Goal: Find specific page/section: Find specific page/section

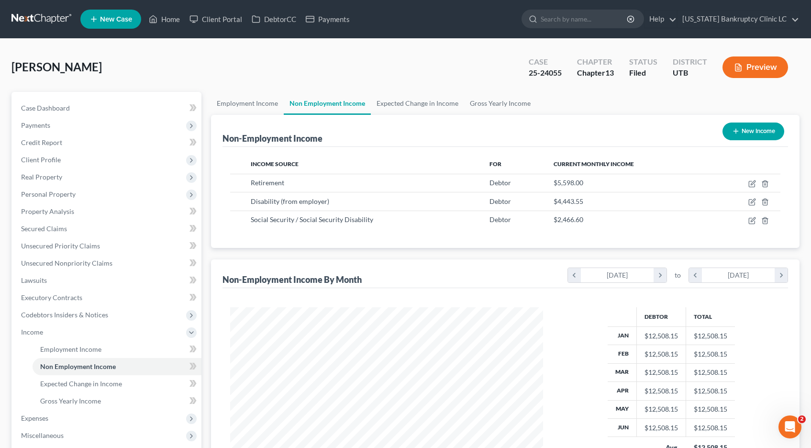
scroll to position [172, 333]
click at [49, 17] on link at bounding box center [41, 19] width 61 height 17
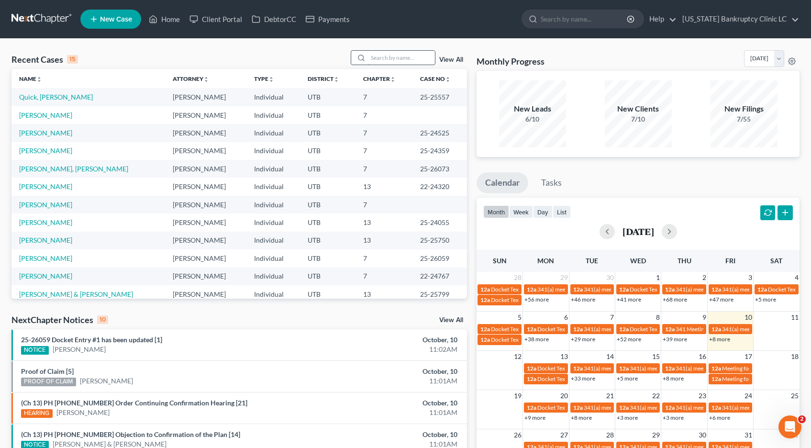
click at [379, 57] on input "search" at bounding box center [401, 58] width 67 height 14
type input "[PERSON_NAME]"
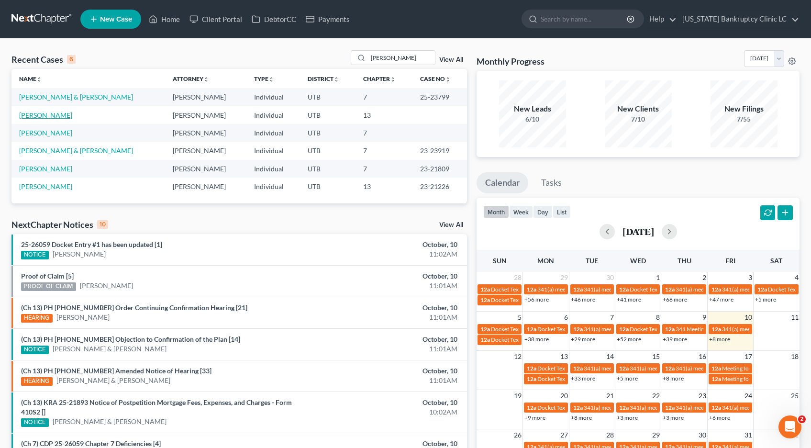
click at [43, 118] on link "[PERSON_NAME]" at bounding box center [45, 115] width 53 height 8
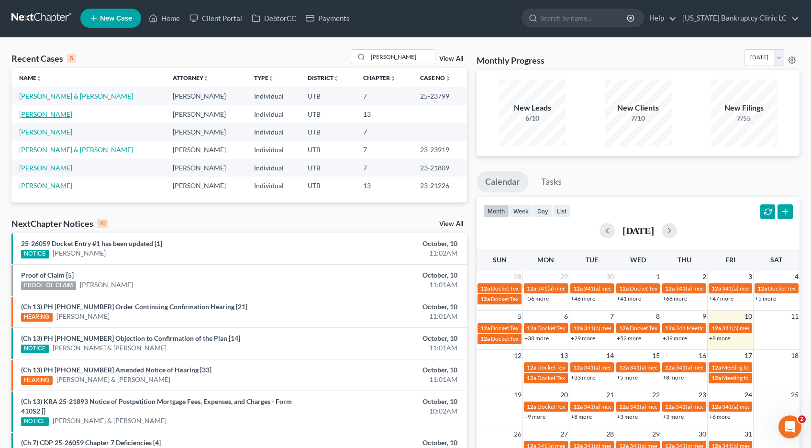
click at [43, 117] on link "[PERSON_NAME]" at bounding box center [45, 114] width 53 height 8
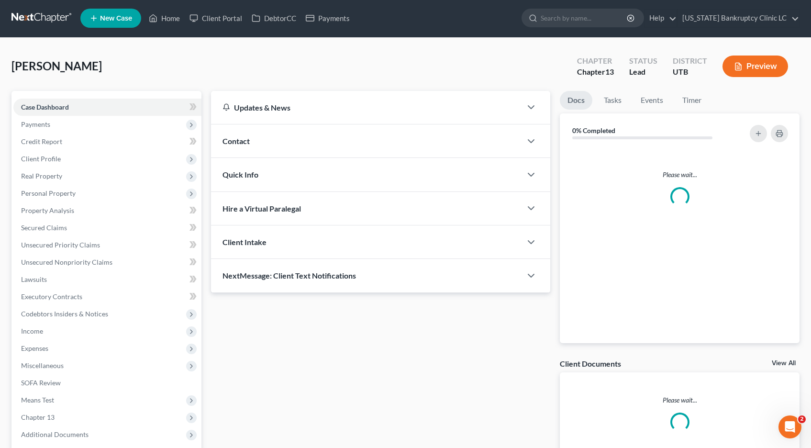
scroll to position [2, 0]
